Goal: Find specific page/section

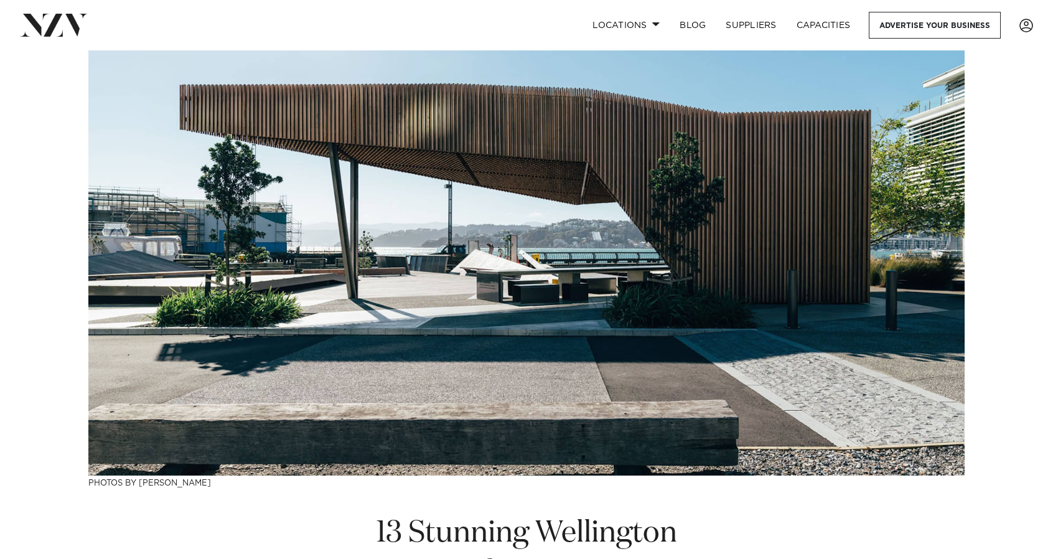
click at [459, 242] on img at bounding box center [526, 262] width 876 height 425
click at [639, 22] on link "Locations" at bounding box center [626, 25] width 87 height 27
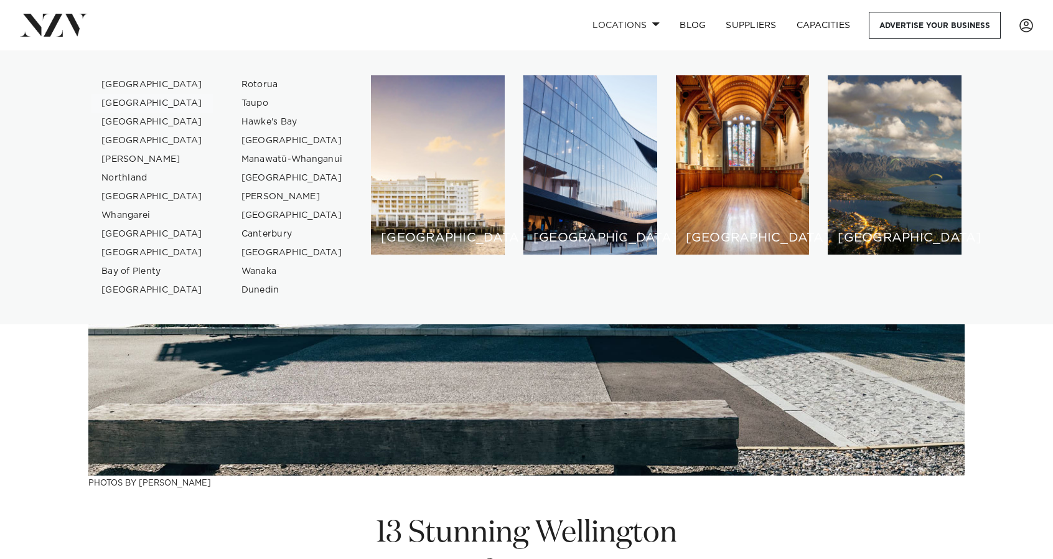
click at [140, 106] on link "[GEOGRAPHIC_DATA]" at bounding box center [151, 103] width 121 height 19
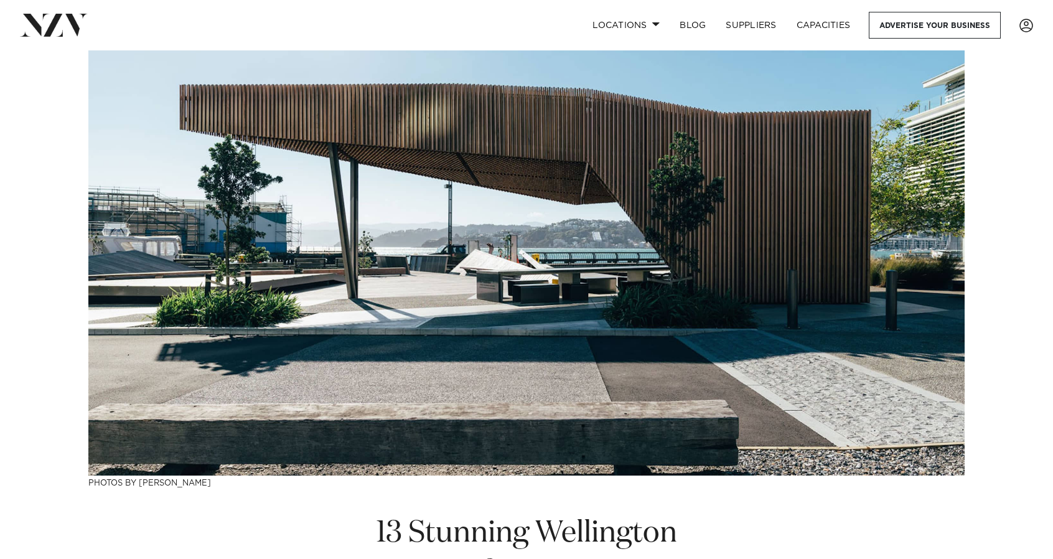
click at [594, 281] on img at bounding box center [526, 262] width 876 height 425
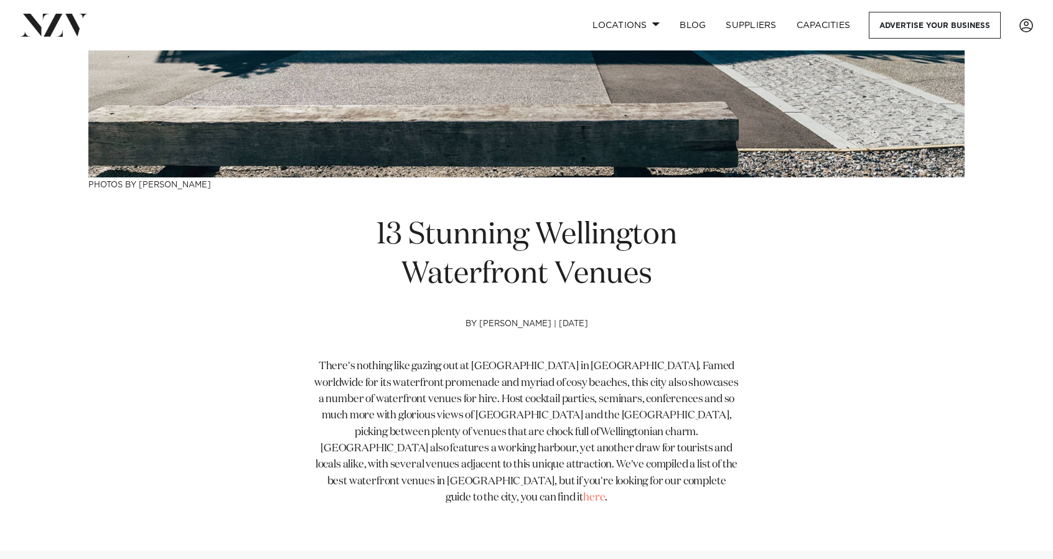
scroll to position [311, 0]
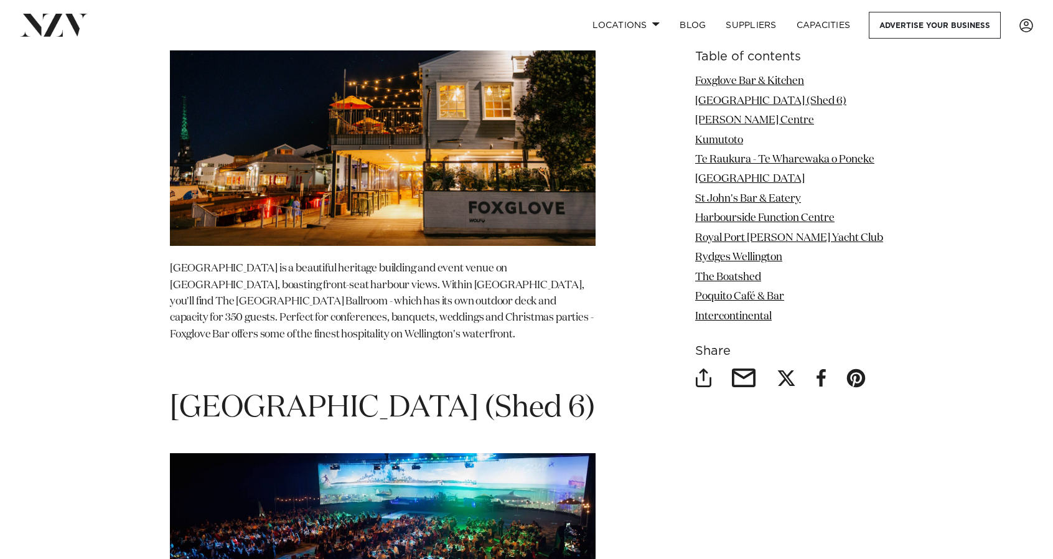
scroll to position [2054, 0]
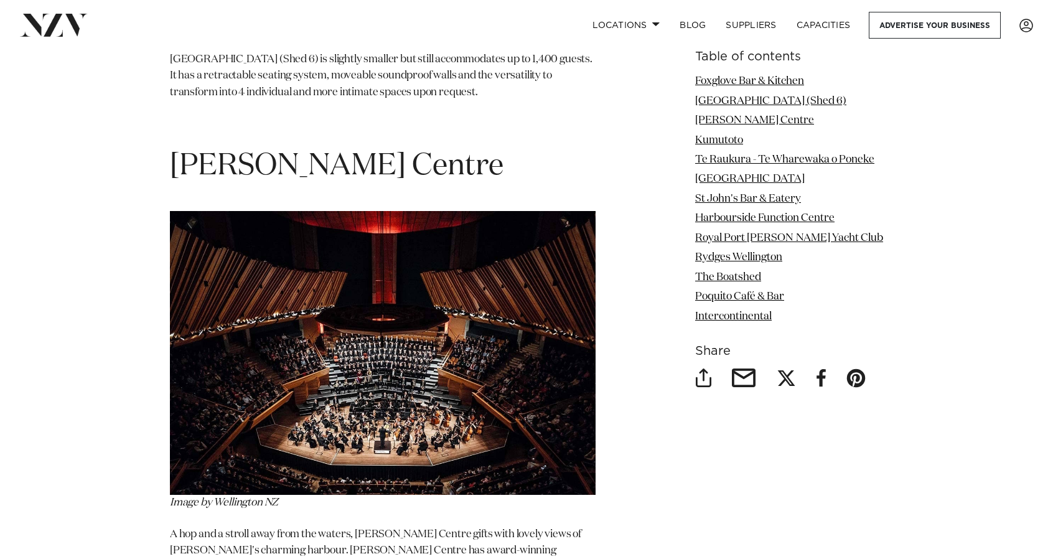
scroll to position [2490, 0]
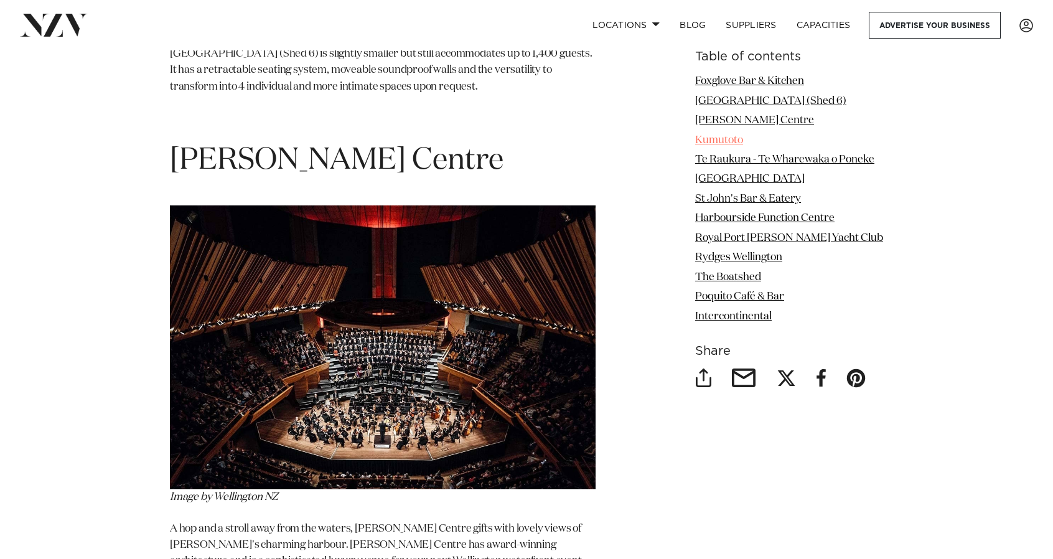
click at [711, 140] on link "Kumutoto" at bounding box center [719, 139] width 48 height 11
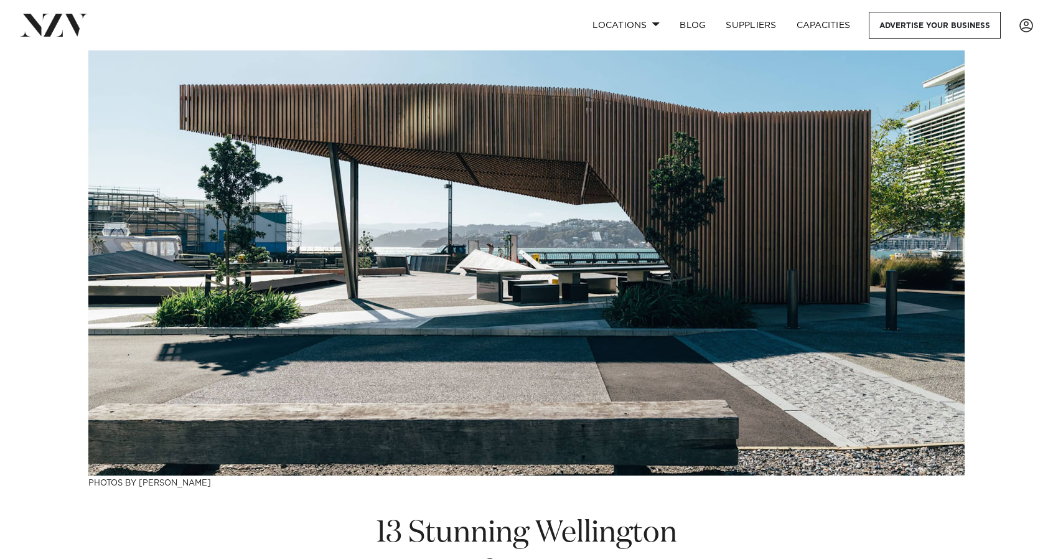
click at [575, 184] on img at bounding box center [526, 262] width 876 height 425
drag, startPoint x: 449, startPoint y: 207, endPoint x: 533, endPoint y: 181, distance: 87.4
click at [533, 181] on img at bounding box center [526, 262] width 876 height 425
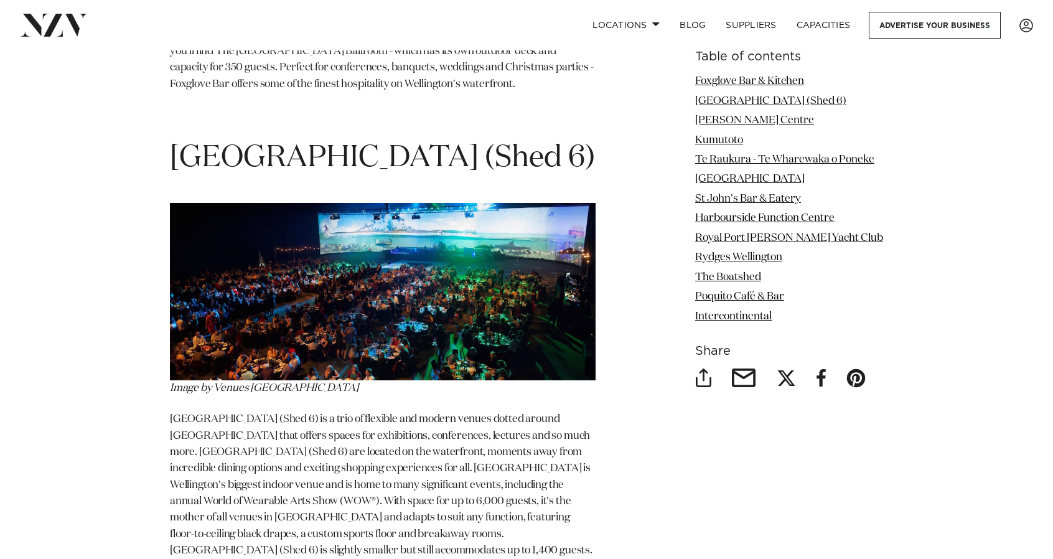
scroll to position [2490, 0]
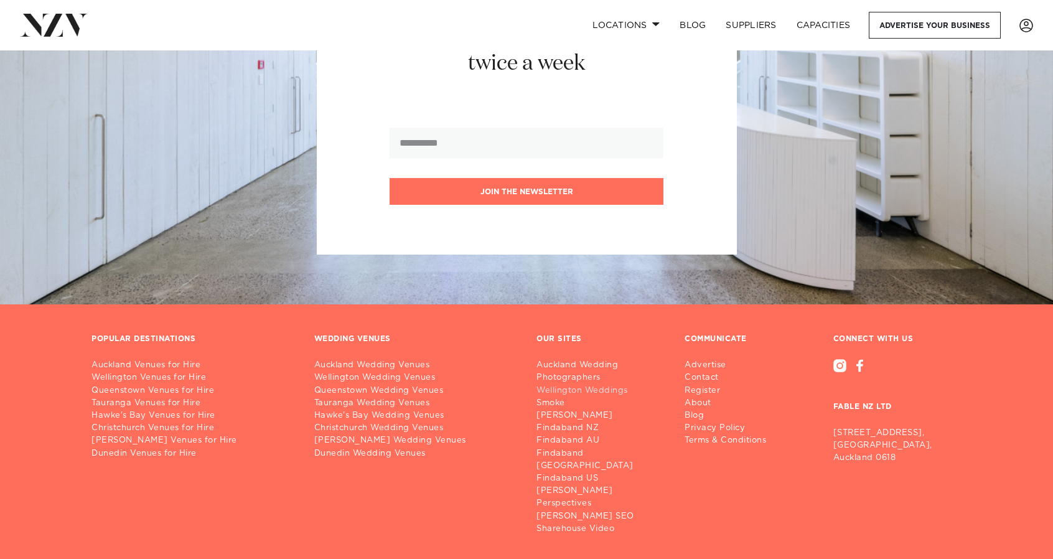
scroll to position [7224, 0]
